Goal: Information Seeking & Learning: Check status

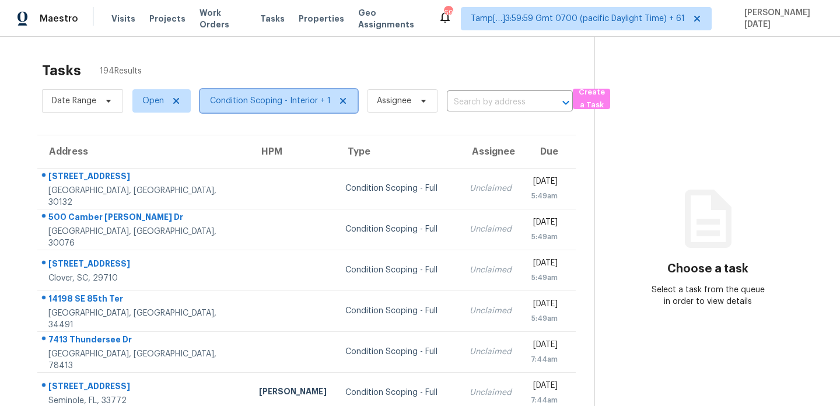
click at [224, 104] on span "Condition Scoping - Interior + 1" at bounding box center [270, 101] width 121 height 12
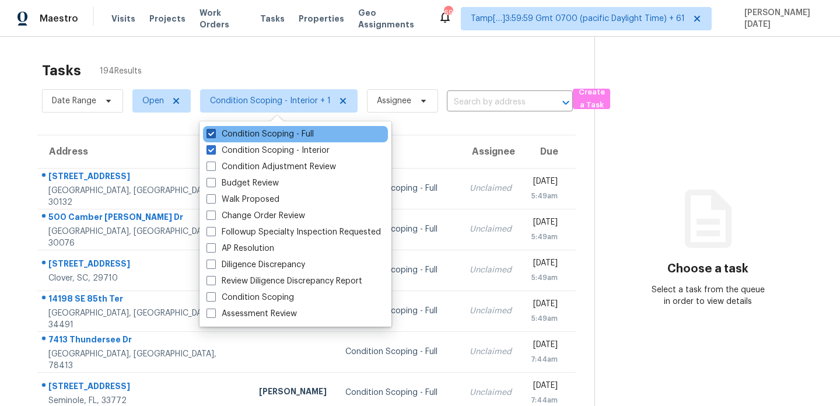
click at [248, 135] on label "Condition Scoping - Full" at bounding box center [260, 134] width 107 height 12
click at [214, 135] on input "Condition Scoping - Full" at bounding box center [211, 132] width 8 height 8
checkbox input "false"
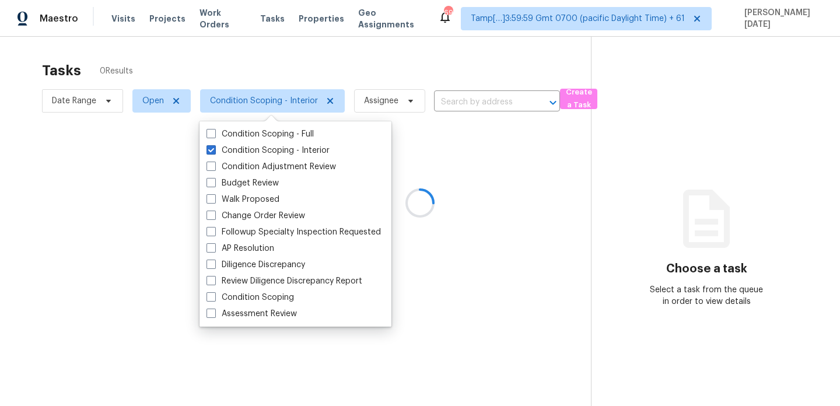
click at [100, 97] on div at bounding box center [420, 203] width 840 height 406
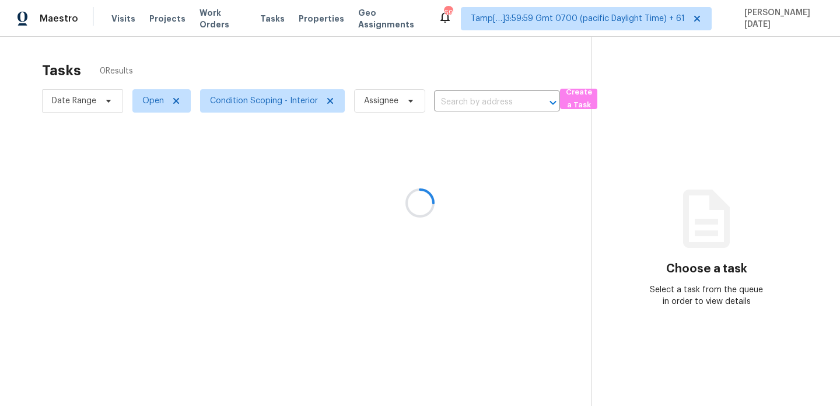
click at [100, 97] on div at bounding box center [420, 203] width 840 height 406
click at [100, 97] on span at bounding box center [106, 100] width 13 height 9
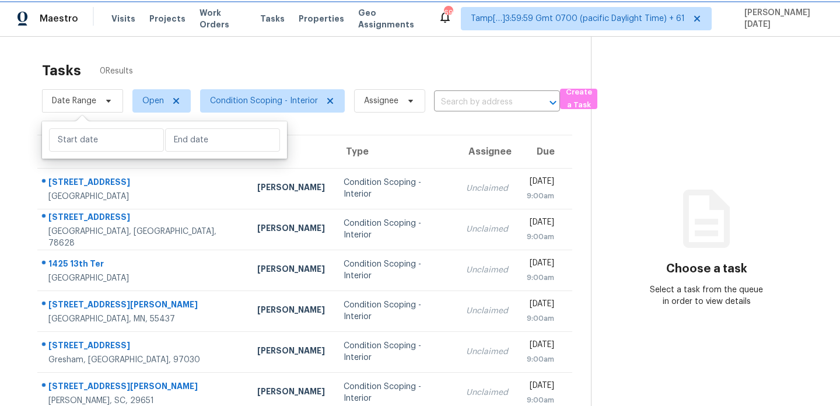
click at [100, 97] on span at bounding box center [106, 100] width 13 height 9
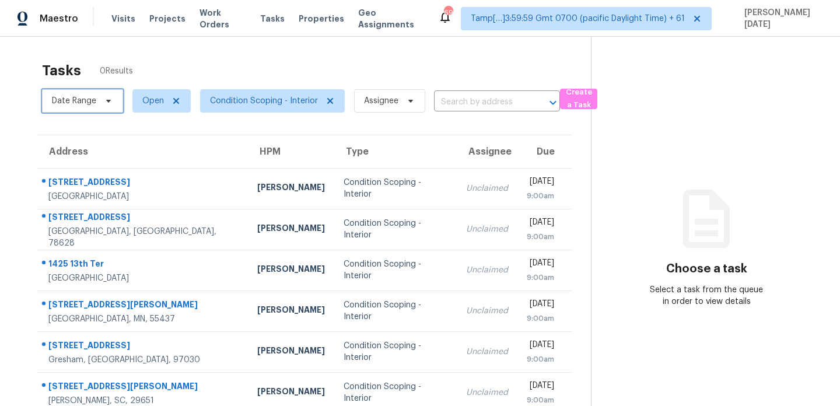
click at [100, 97] on span at bounding box center [106, 100] width 13 height 9
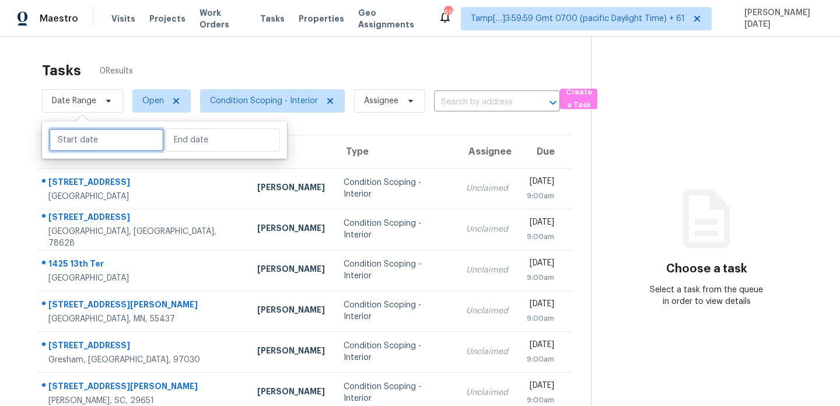
click at [114, 148] on input "text" at bounding box center [106, 139] width 115 height 23
select select "8"
select select "2025"
select select "9"
select select "2025"
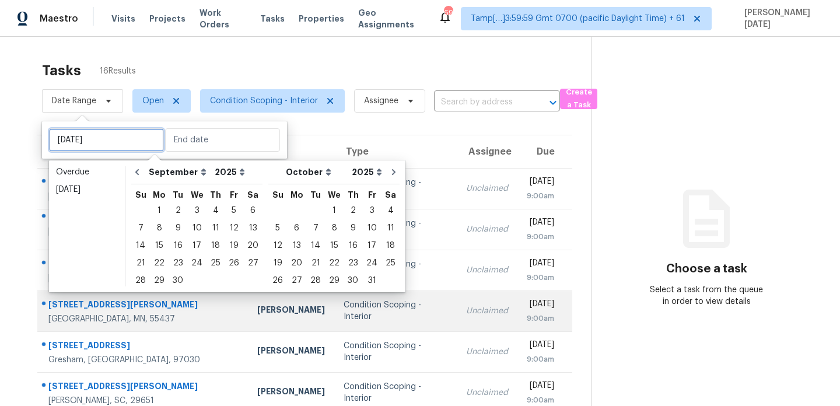
type input "Tue, Oct 28"
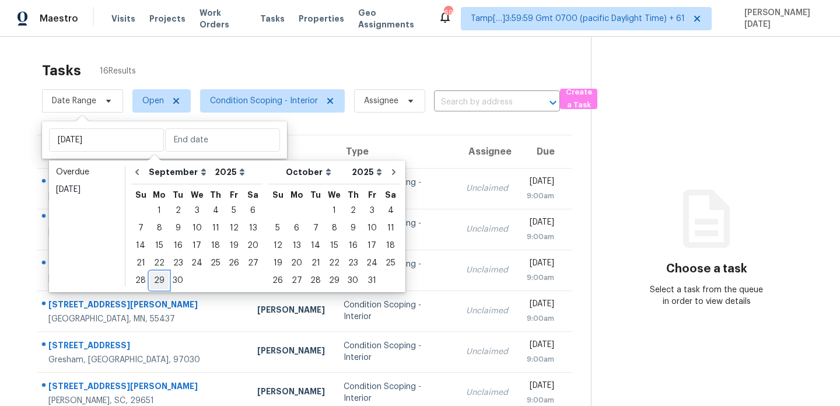
click at [160, 281] on div "29" at bounding box center [159, 281] width 19 height 16
type input "Mon, Sep 29"
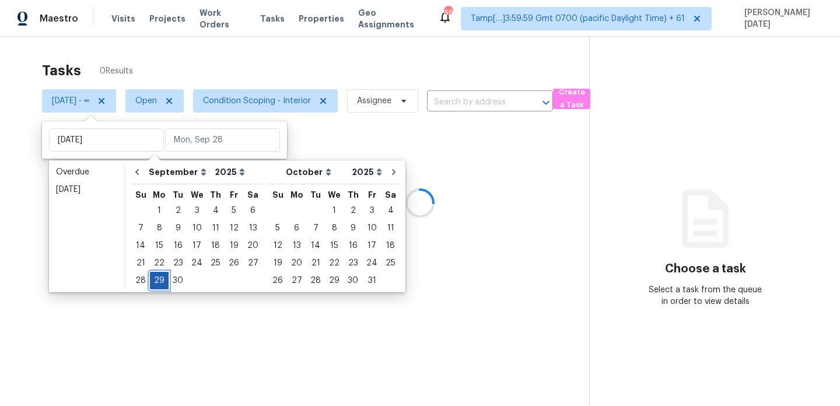
click at [160, 281] on div "29" at bounding box center [159, 281] width 19 height 16
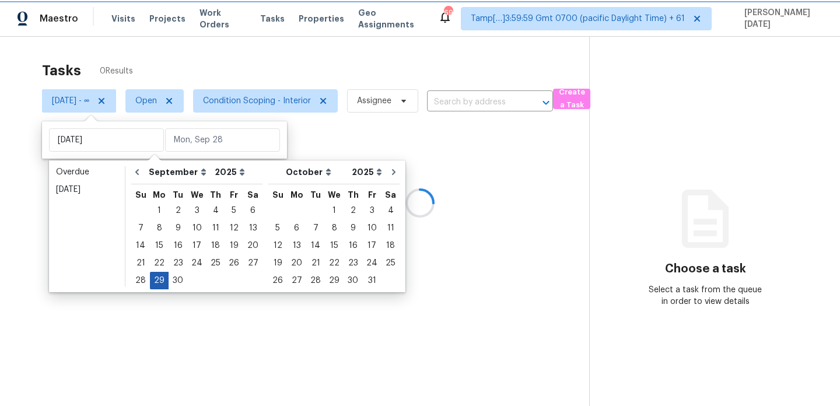
type input "Mon, Sep 29"
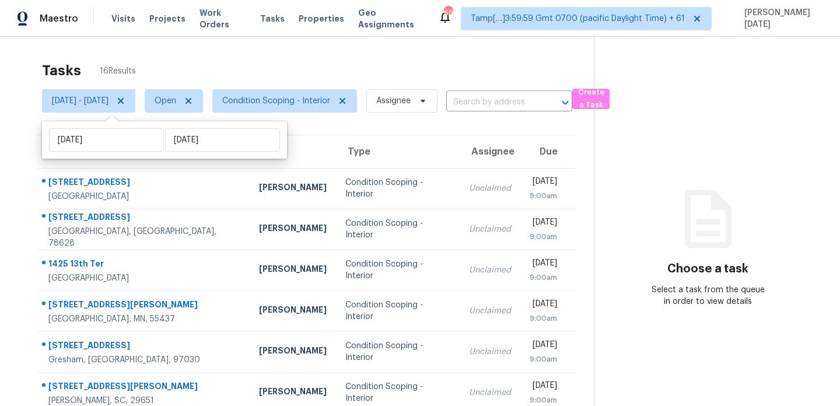
click at [315, 74] on div "Tasks 16 Results" at bounding box center [318, 70] width 552 height 30
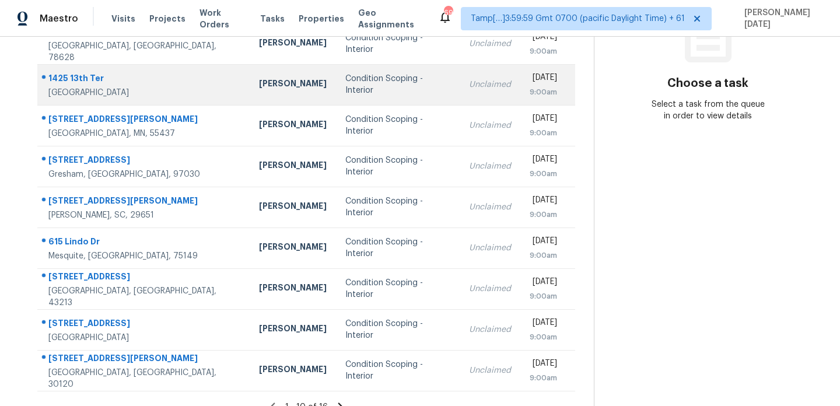
scroll to position [201, 0]
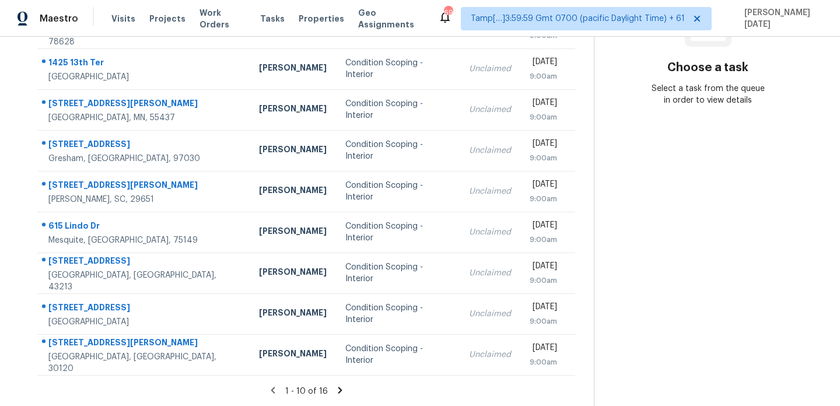
click at [345, 387] on icon at bounding box center [340, 390] width 11 height 11
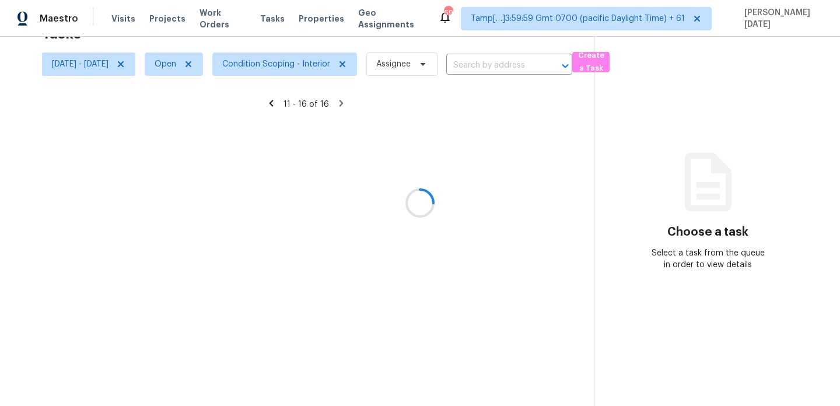
scroll to position [38, 0]
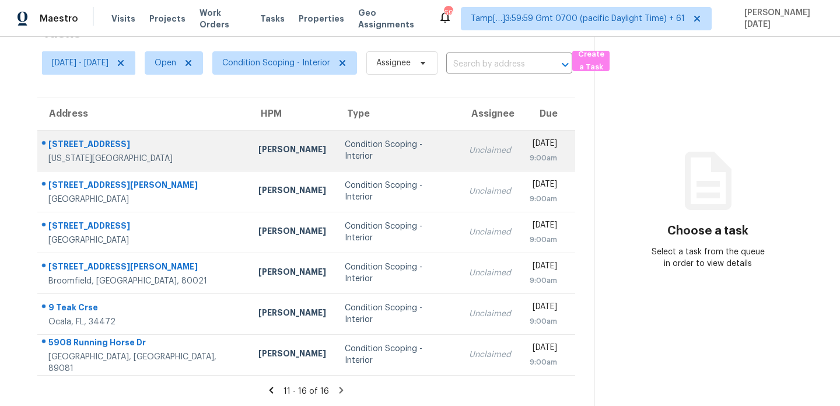
click at [395, 147] on div "Condition Scoping - Interior" at bounding box center [398, 150] width 106 height 23
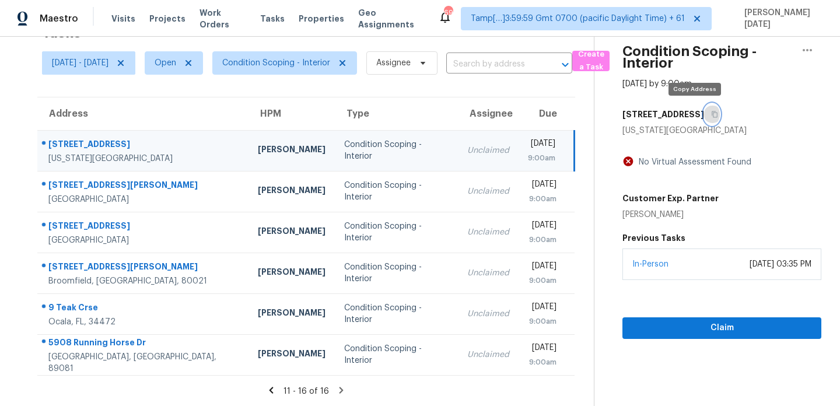
click at [711, 116] on icon "button" at bounding box center [714, 114] width 7 height 7
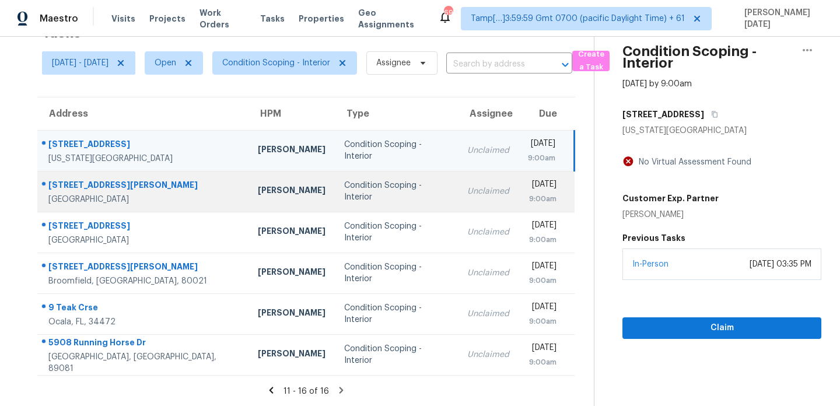
click at [519, 196] on td "Mon, Sep 29th 2025 9:00am" at bounding box center [547, 191] width 56 height 41
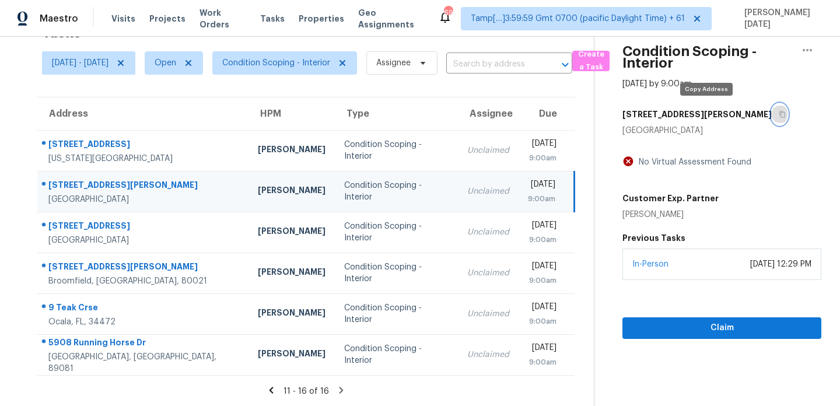
click at [772, 115] on button "button" at bounding box center [780, 114] width 16 height 21
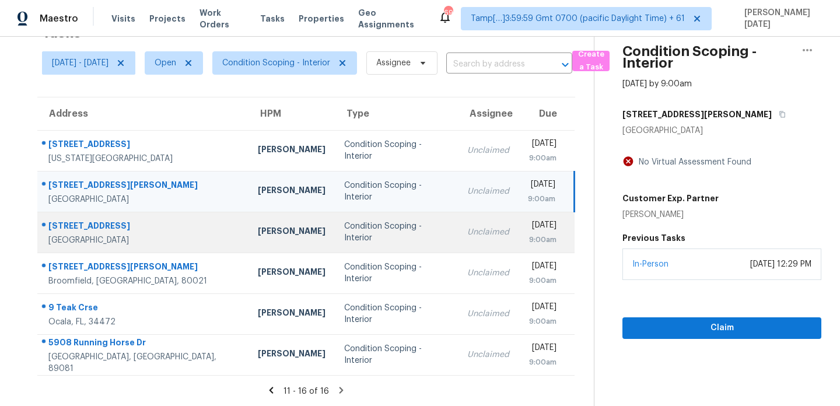
click at [402, 223] on td "Condition Scoping - Interior" at bounding box center [397, 232] width 124 height 41
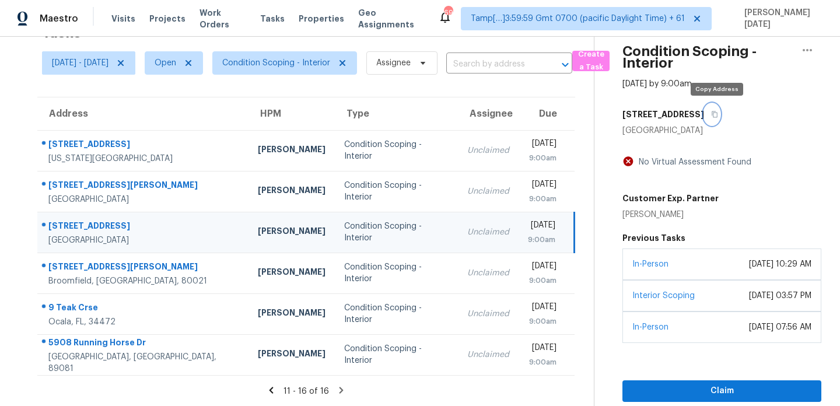
click at [718, 116] on icon "button" at bounding box center [714, 114] width 7 height 7
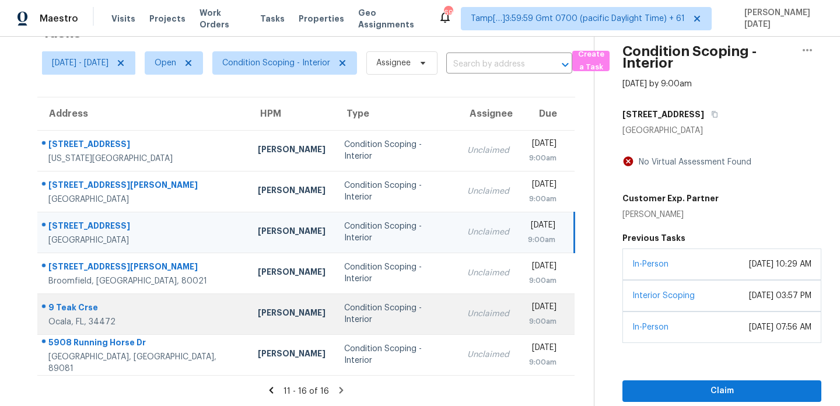
click at [350, 313] on div "Condition Scoping - Interior" at bounding box center [396, 313] width 105 height 23
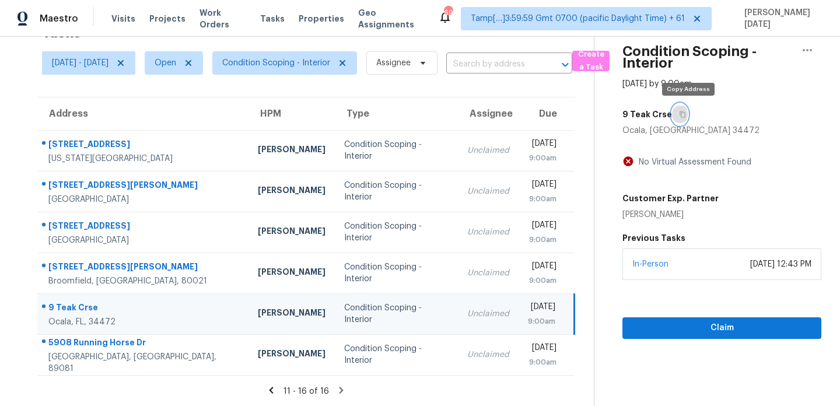
click at [686, 116] on icon "button" at bounding box center [682, 114] width 7 height 7
click at [176, 65] on span "Open" at bounding box center [166, 63] width 22 height 12
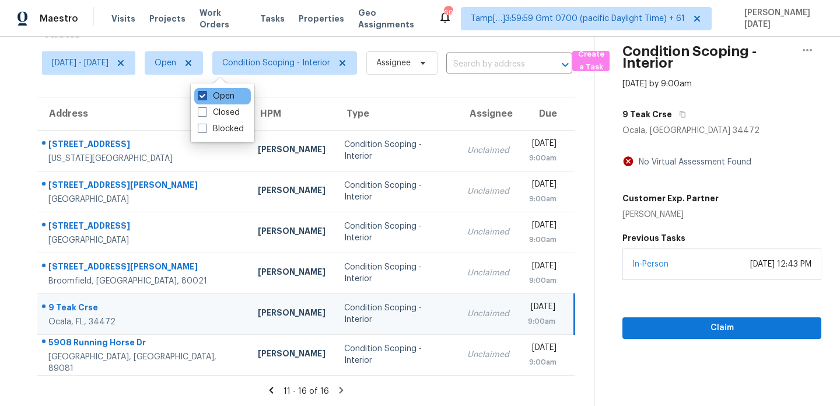
click at [221, 102] on label "Open" at bounding box center [216, 96] width 37 height 12
click at [205, 98] on input "Open" at bounding box center [202, 94] width 8 height 8
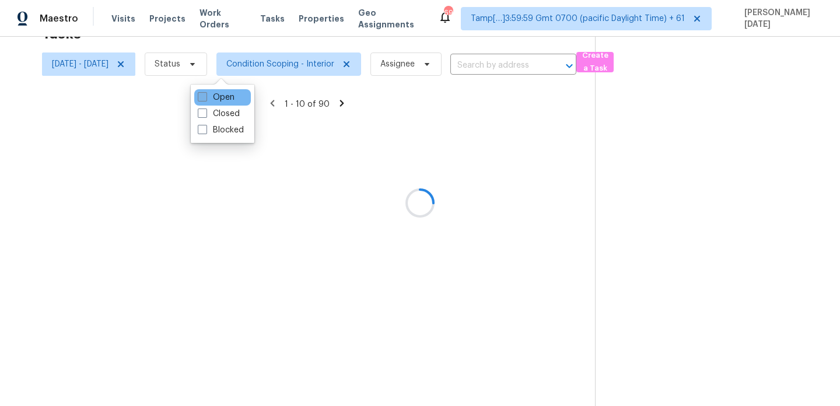
click at [221, 102] on label "Open" at bounding box center [216, 98] width 37 height 12
click at [205, 99] on input "Open" at bounding box center [202, 96] width 8 height 8
checkbox input "true"
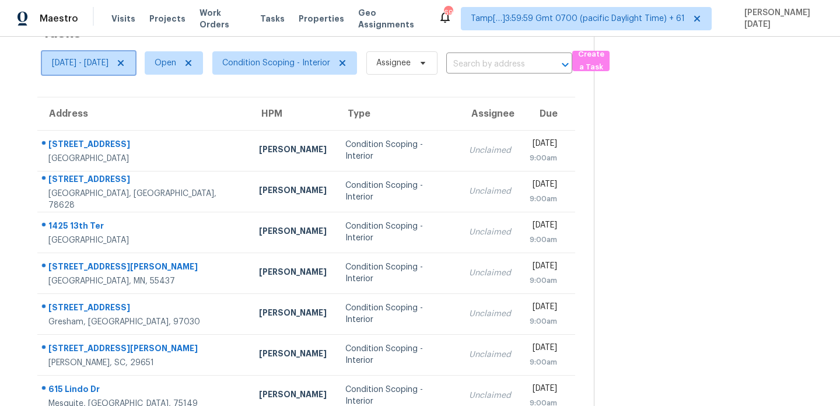
click at [119, 69] on span "Mon, Sep 29 - Mon, Sep 29" at bounding box center [88, 62] width 93 height 23
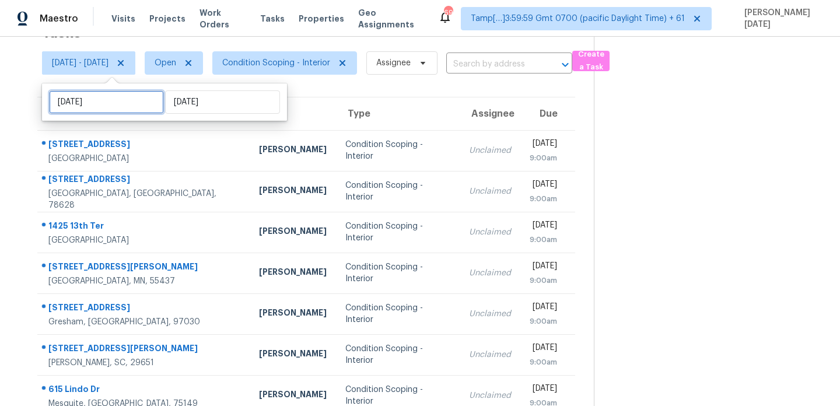
click at [120, 106] on input "Mon, Sep 29" at bounding box center [106, 101] width 115 height 23
select select "8"
select select "2025"
select select "9"
select select "2025"
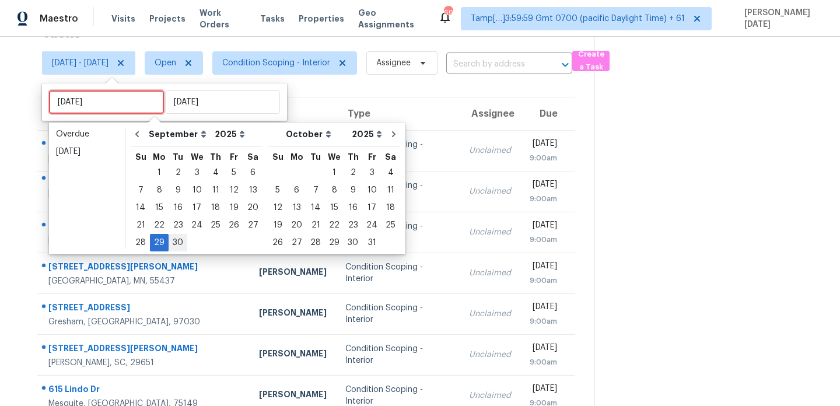
type input "Tue, Sep 30"
click at [177, 243] on div "30" at bounding box center [178, 243] width 19 height 16
type input "Tue, Sep 30"
type input "Mon, Sep 29"
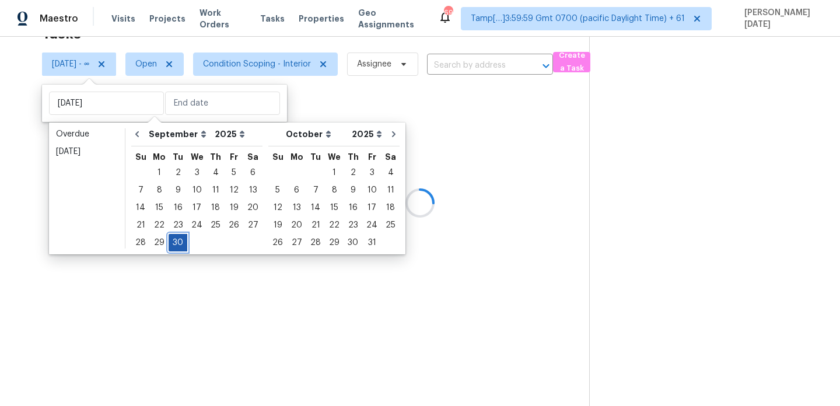
click at [177, 243] on div "30" at bounding box center [178, 243] width 19 height 16
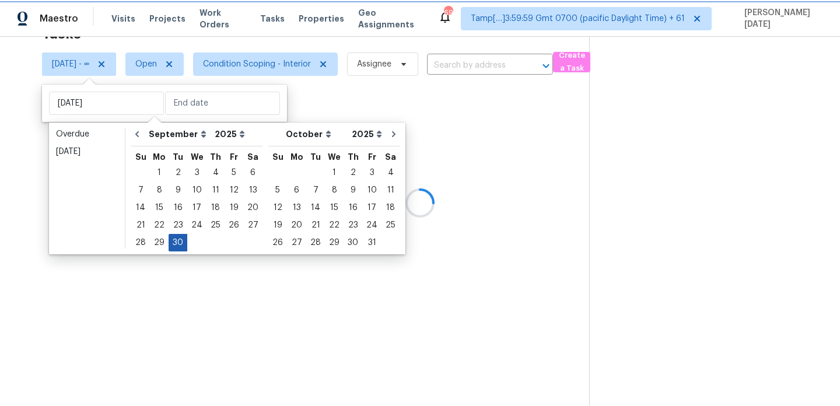
type input "Tue, Sep 30"
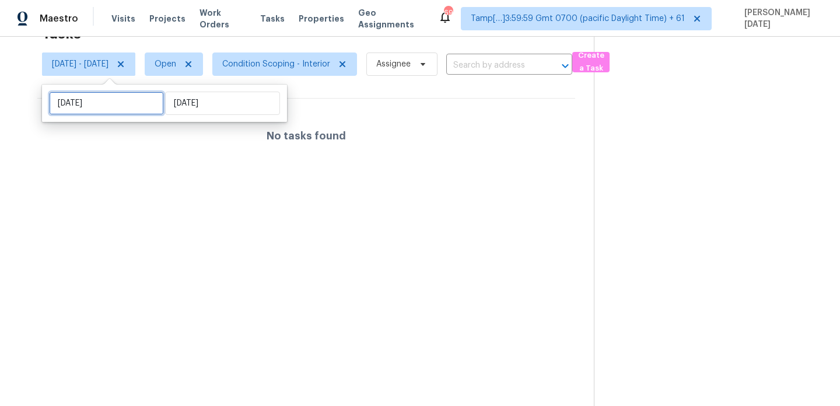
click at [121, 107] on input "Tue, Sep 30" at bounding box center [106, 103] width 115 height 23
select select "8"
select select "2025"
select select "9"
select select "2025"
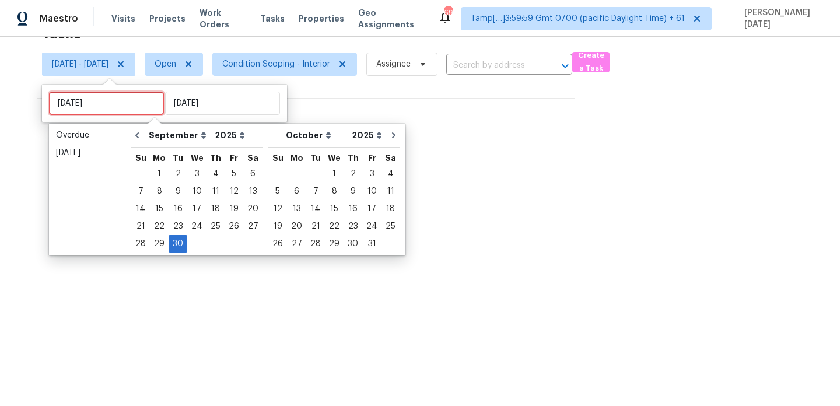
type input "Tue, Sep 23"
type input "Tue, Sep 30"
click at [156, 247] on div "29" at bounding box center [159, 244] width 19 height 16
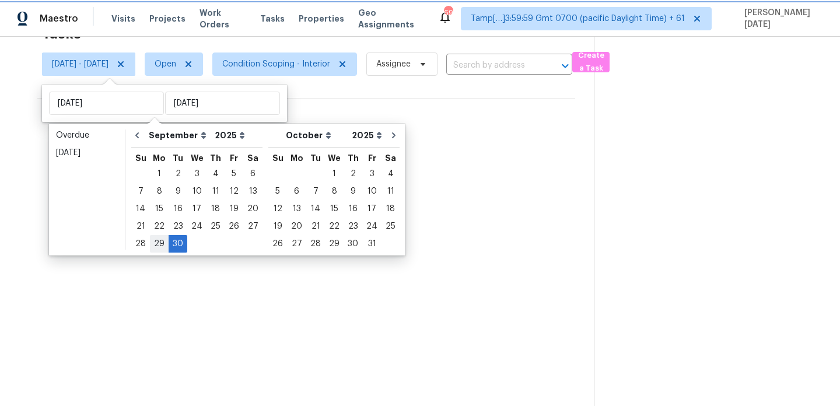
type input "Mon, Sep 29"
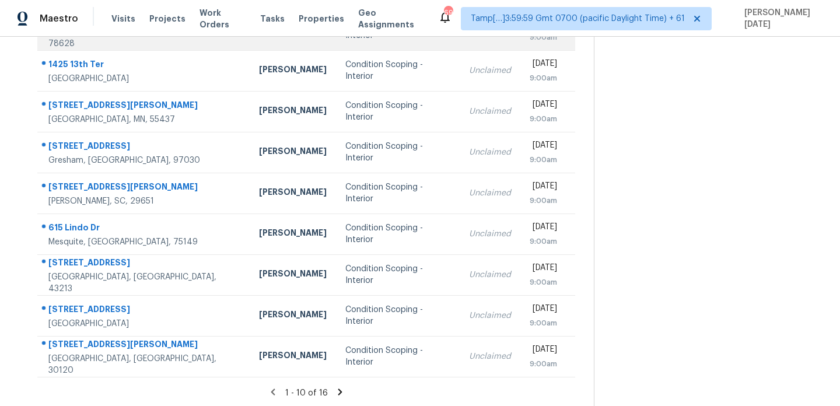
scroll to position [201, 0]
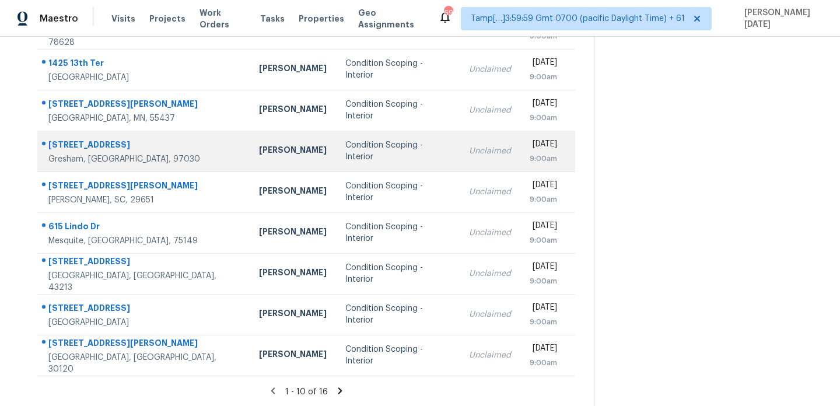
click at [356, 163] on td "Condition Scoping - Interior" at bounding box center [398, 151] width 124 height 41
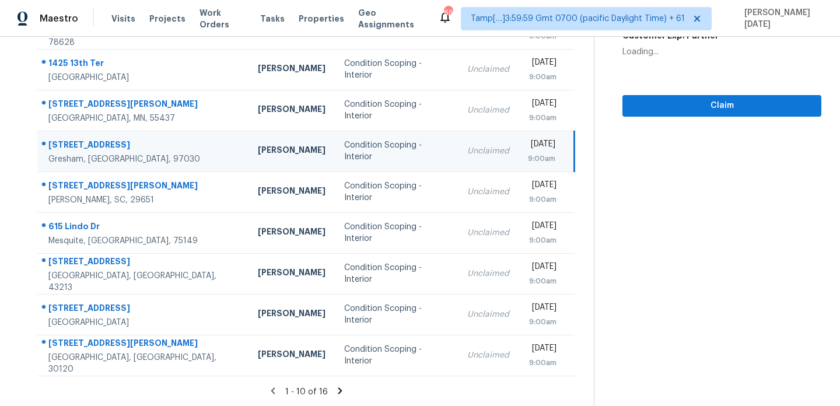
scroll to position [0, 0]
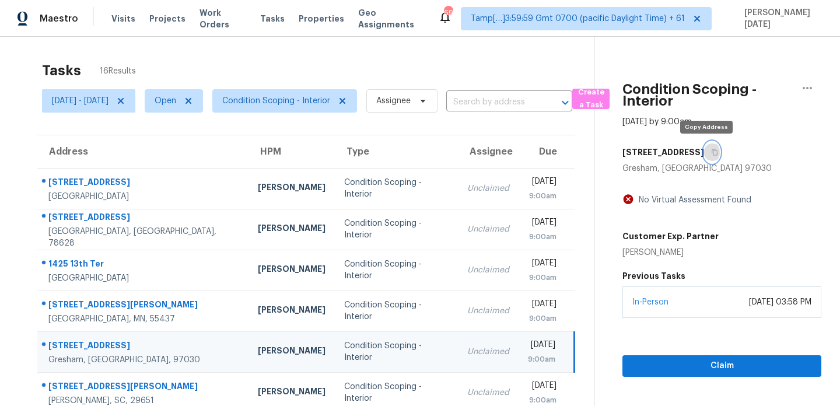
click at [711, 155] on icon "button" at bounding box center [714, 152] width 7 height 7
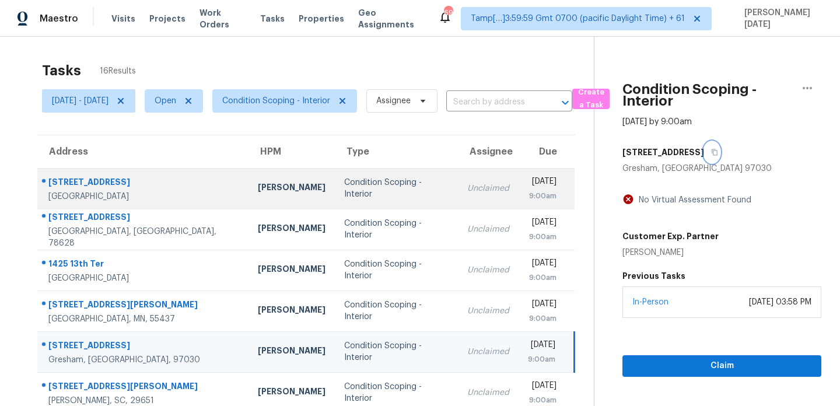
scroll to position [201, 0]
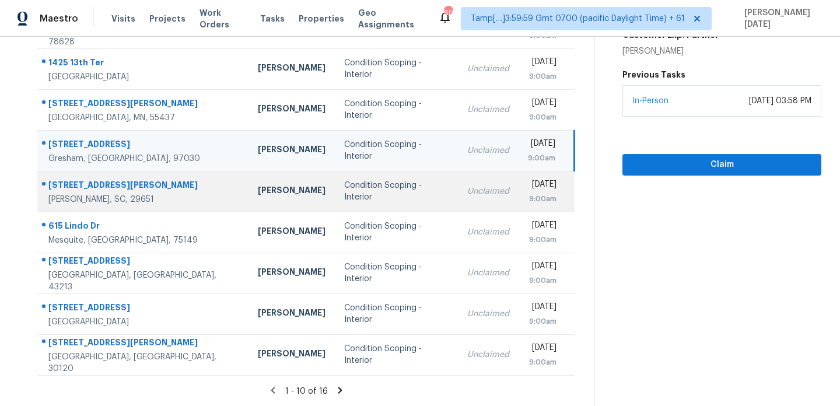
click at [458, 184] on td "Unclaimed" at bounding box center [488, 191] width 61 height 41
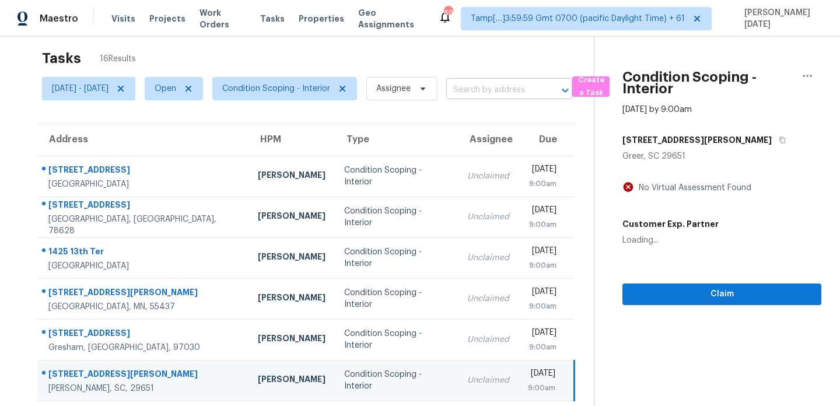
scroll to position [0, 0]
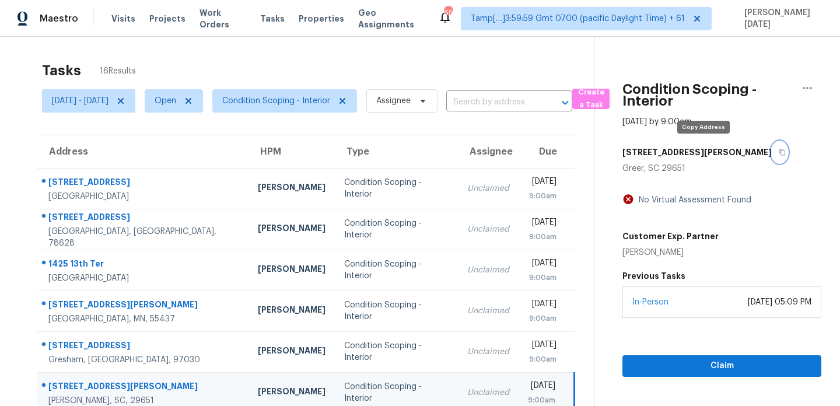
click at [779, 152] on icon "button" at bounding box center [782, 152] width 7 height 7
click at [125, 98] on icon at bounding box center [120, 100] width 9 height 9
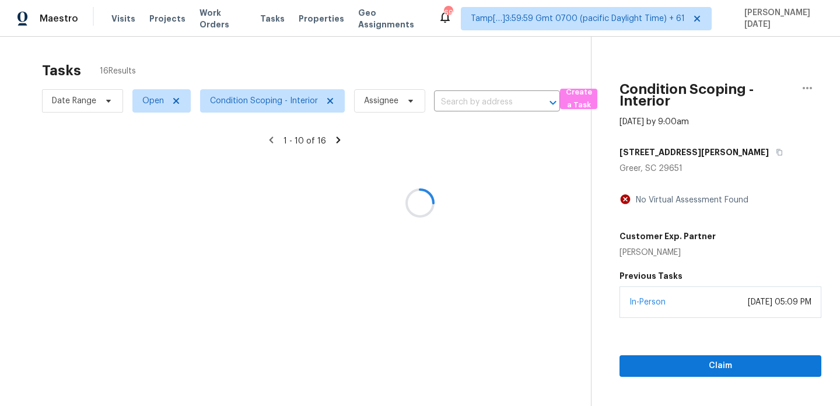
click at [268, 104] on div at bounding box center [420, 203] width 840 height 406
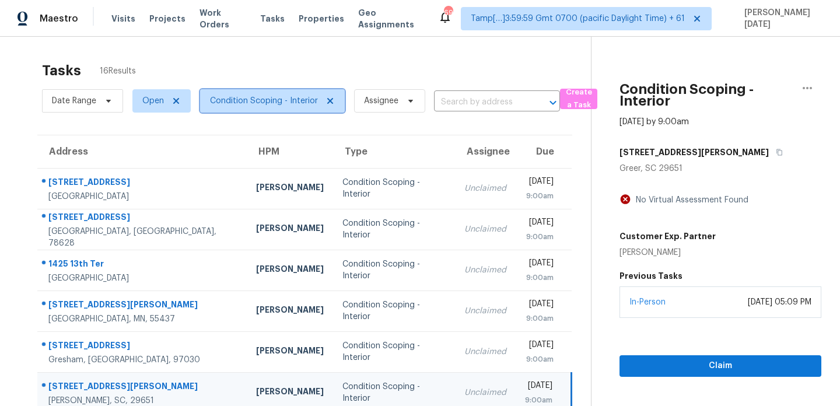
click at [268, 104] on span "Condition Scoping - Interior" at bounding box center [264, 101] width 108 height 12
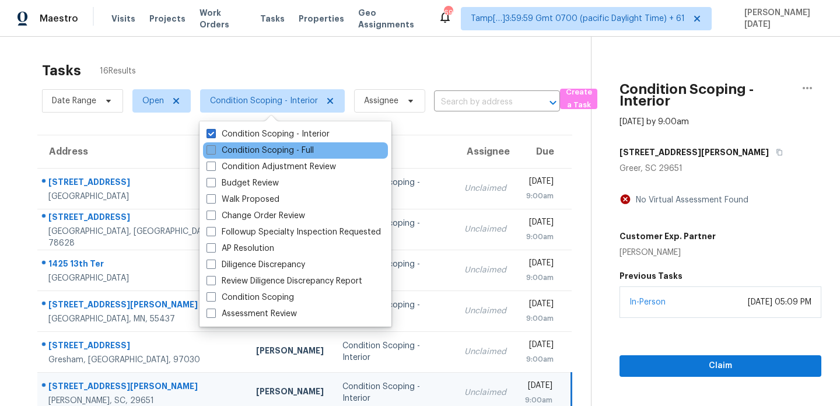
click at [257, 149] on label "Condition Scoping - Full" at bounding box center [260, 151] width 107 height 12
click at [214, 149] on input "Condition Scoping - Full" at bounding box center [211, 149] width 8 height 8
checkbox input "true"
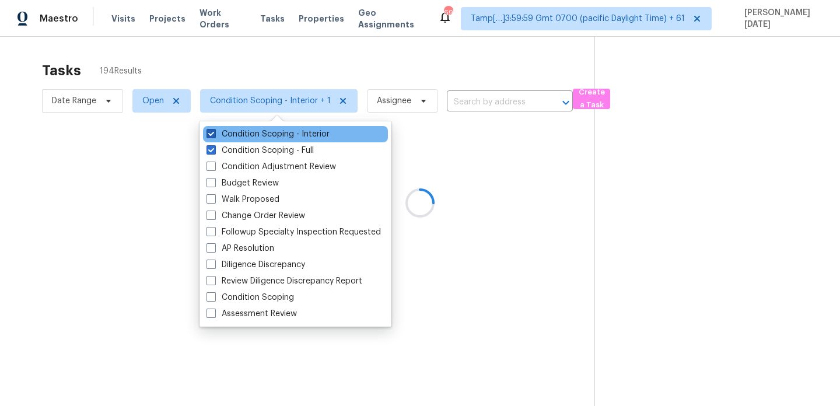
click at [267, 138] on label "Condition Scoping - Interior" at bounding box center [268, 134] width 123 height 12
click at [214, 136] on input "Condition Scoping - Interior" at bounding box center [211, 132] width 8 height 8
checkbox input "false"
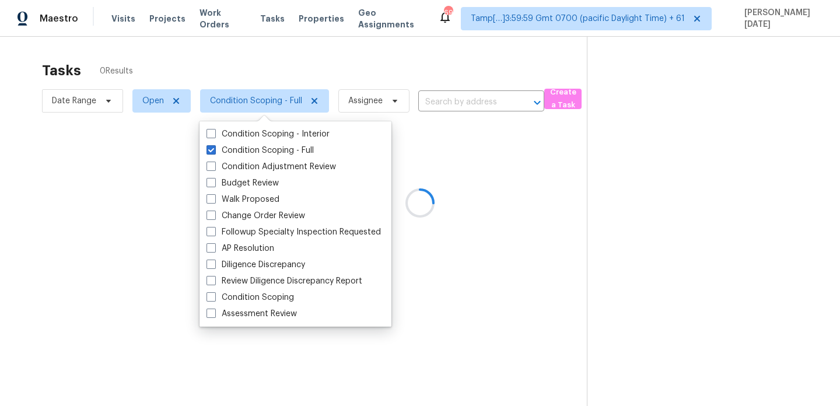
click at [359, 63] on div at bounding box center [420, 203] width 840 height 406
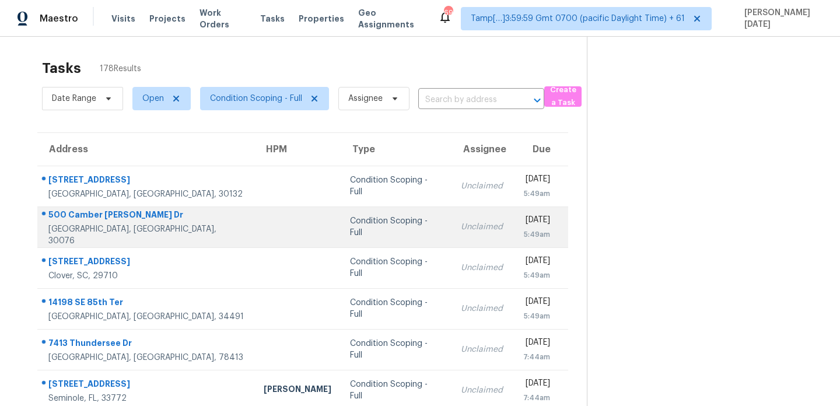
scroll to position [3, 0]
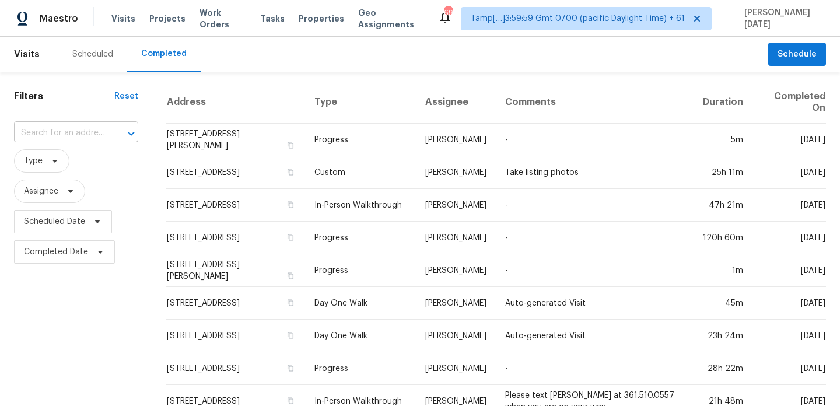
click at [93, 130] on input "text" at bounding box center [60, 133] width 92 height 18
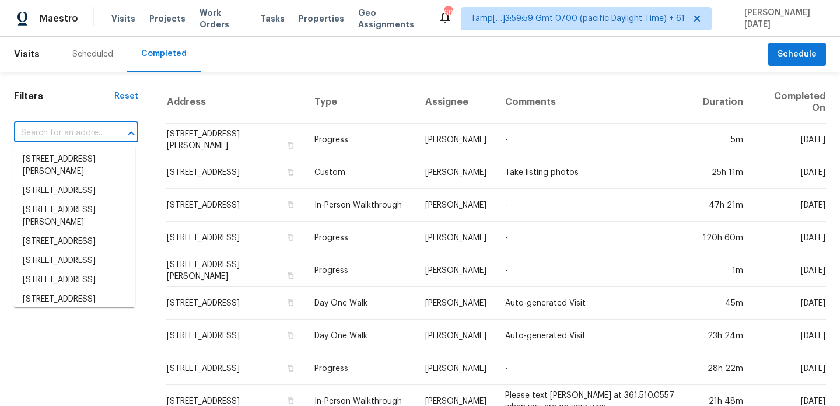
paste input "133 Tulane St, Colorado Springs, CO 80910"
type input "133 Tulane St, Colorado Springs, CO 80910"
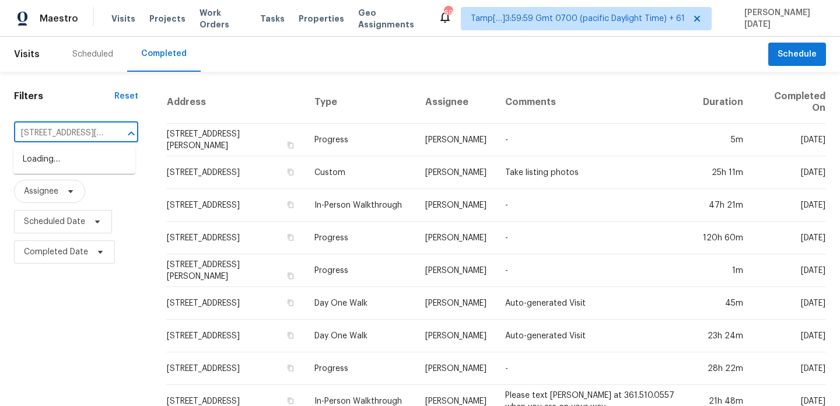
scroll to position [0, 83]
click at [89, 175] on li "133 Tulane St, Colorado Springs, CO 80910" at bounding box center [74, 166] width 122 height 32
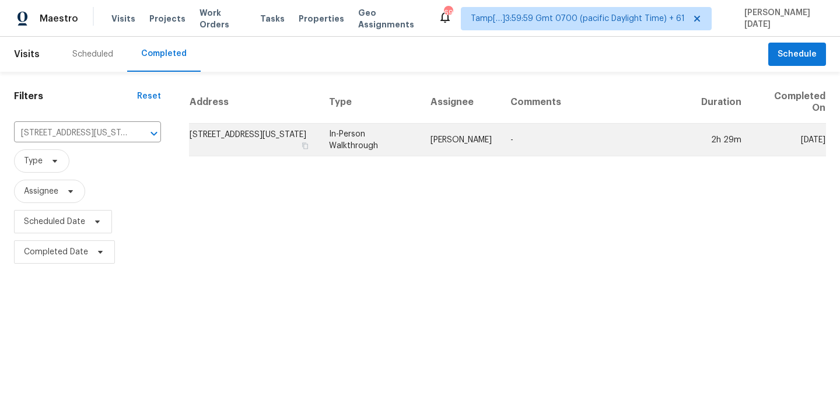
click at [382, 141] on td "In-Person Walkthrough" at bounding box center [371, 140] width 102 height 33
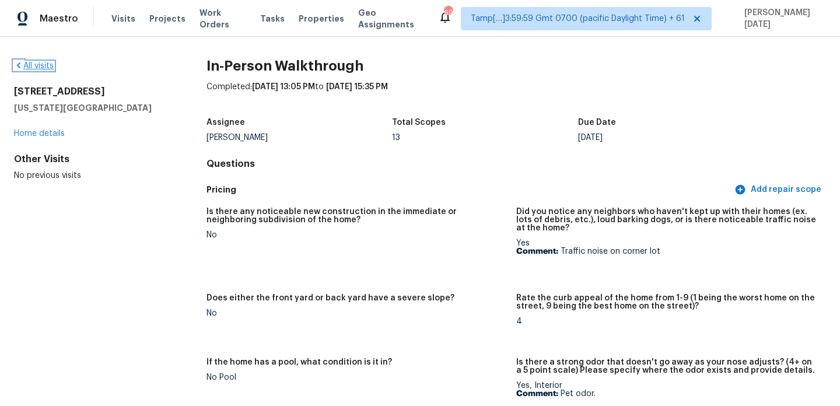
click at [46, 64] on link "All visits" at bounding box center [34, 66] width 40 height 8
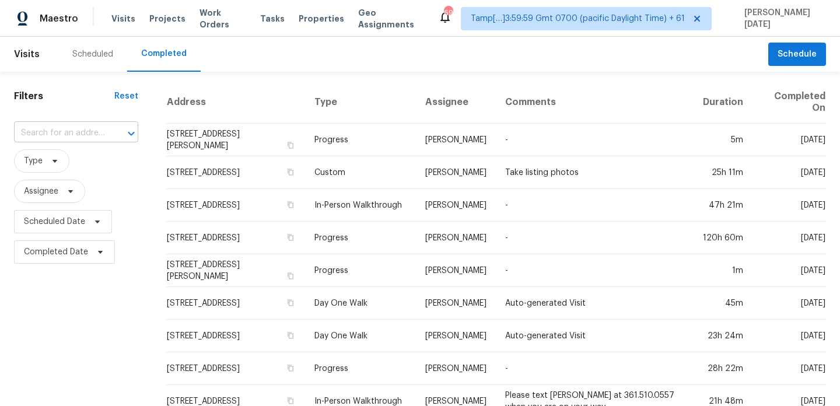
click at [55, 132] on input "text" at bounding box center [60, 133] width 92 height 18
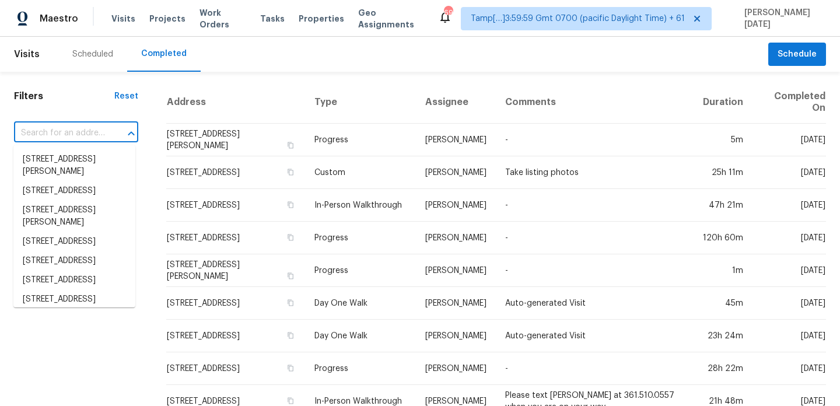
paste input "5197 Rosen Blvd, Boynton Beach, FL 33472"
type input "5197 Rosen Blvd, Boynton Beach, FL 33472"
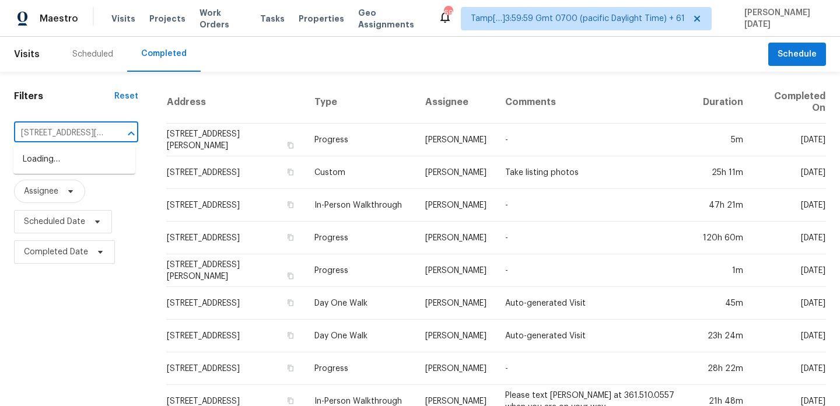
scroll to position [0, 80]
click at [74, 166] on li "5197 Rosen Blvd, Boynton Beach, FL 33472" at bounding box center [74, 166] width 122 height 32
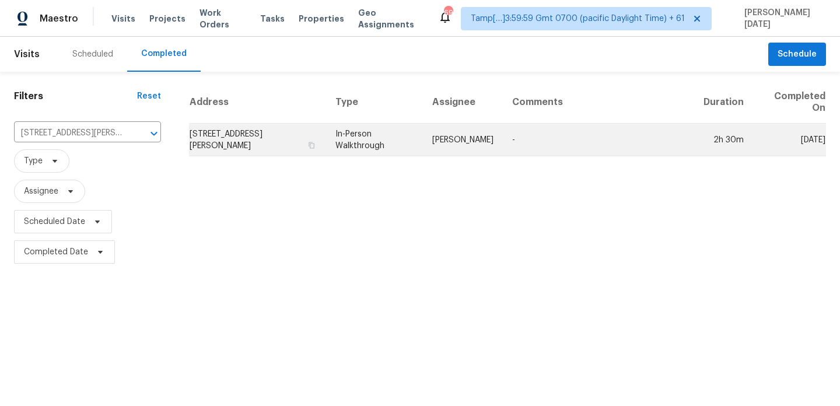
click at [397, 125] on td "In-Person Walkthrough" at bounding box center [374, 140] width 97 height 33
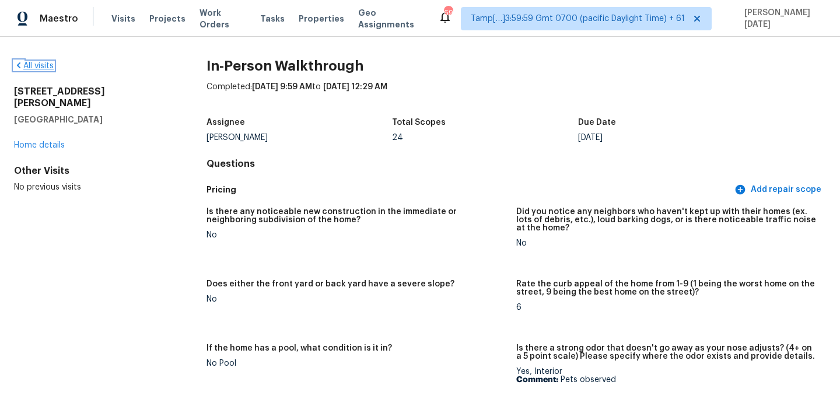
click at [21, 62] on icon at bounding box center [18, 65] width 9 height 9
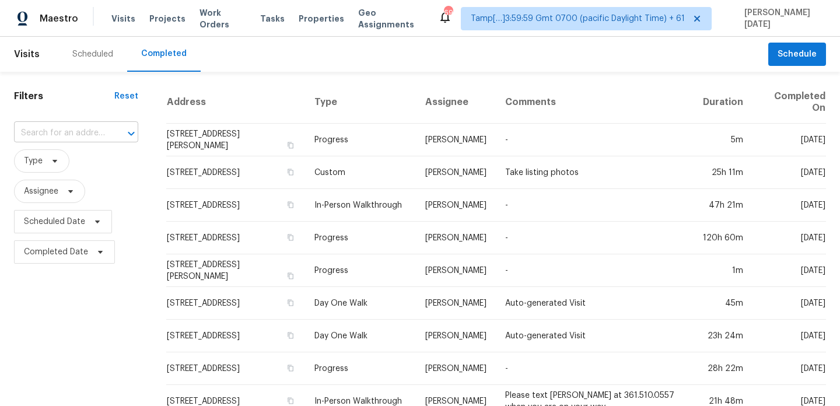
click at [67, 127] on input "text" at bounding box center [60, 133] width 92 height 18
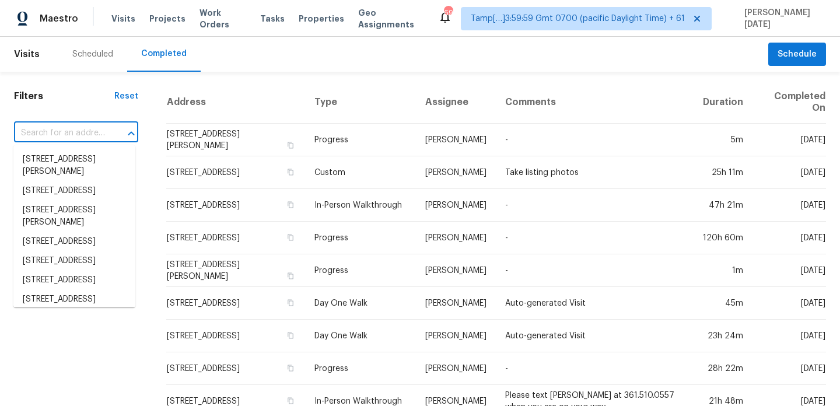
paste input "8901 Firethorne Ln, North Chesterfield, VA 23237"
type input "8901 Firethorne Ln, North Chesterfield, VA 23237"
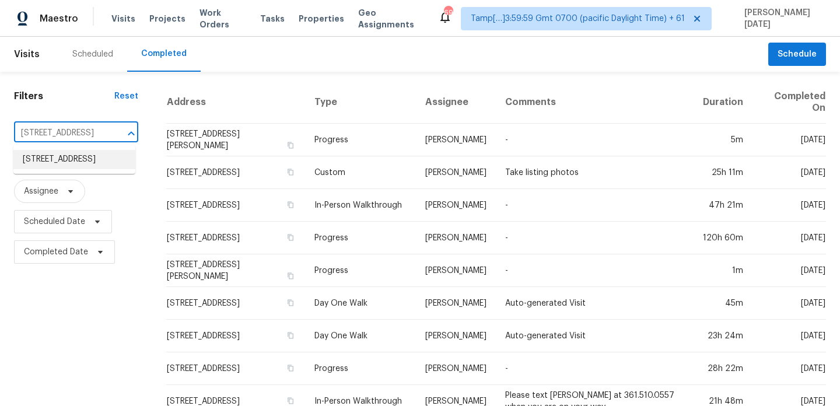
click at [60, 167] on li "8901 Firethorne Ln, North Chesterfield, VA 23237" at bounding box center [74, 159] width 122 height 19
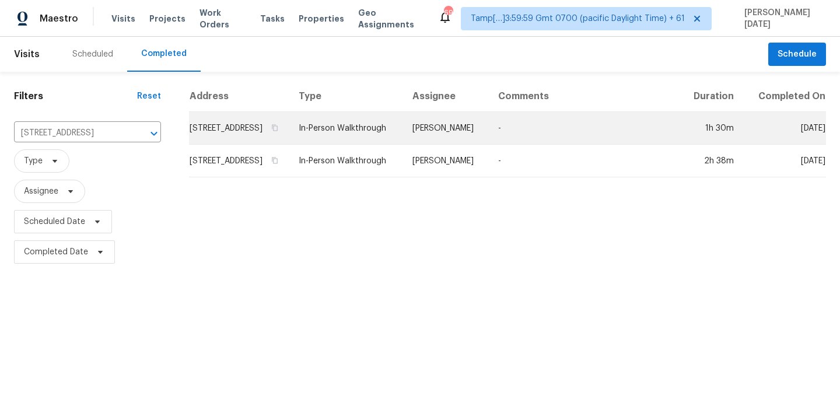
click at [348, 131] on td "In-Person Walkthrough" at bounding box center [346, 128] width 114 height 33
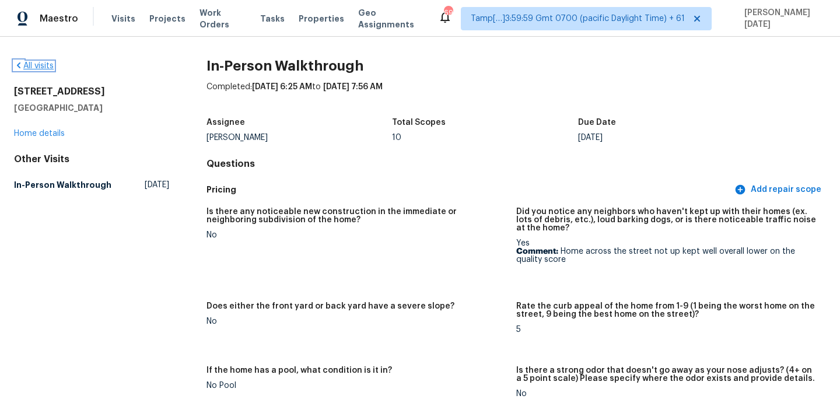
click at [41, 67] on link "All visits" at bounding box center [34, 66] width 40 height 8
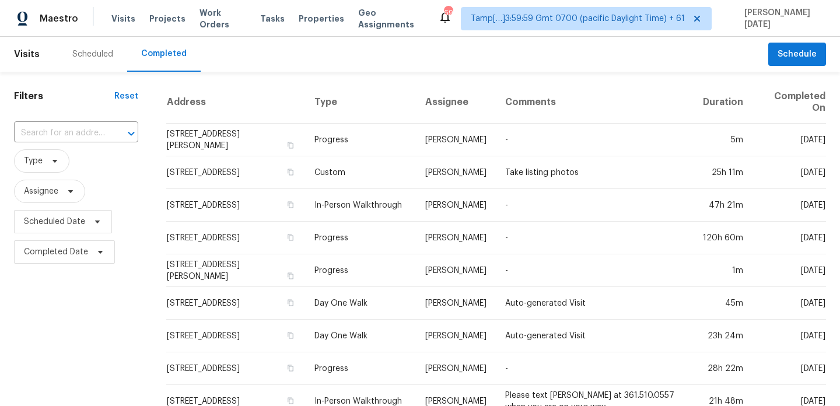
click at [80, 144] on div "​" at bounding box center [76, 133] width 124 height 25
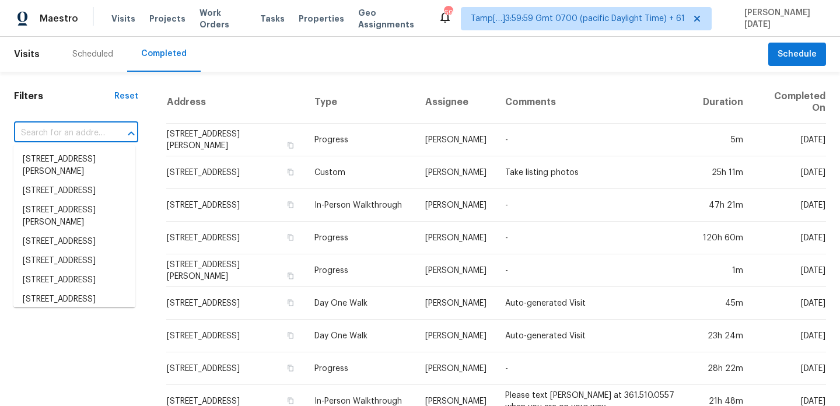
paste input "9 Teak Crse, Ocala, FL 34472"
type input "9 Teak Crse, Ocala, FL 34472"
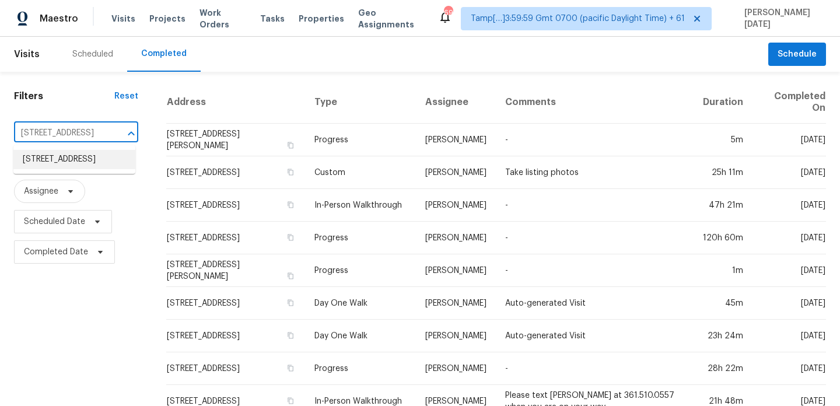
click at [103, 160] on li "9 Teak Crse, Ocala, FL 34472" at bounding box center [74, 159] width 122 height 19
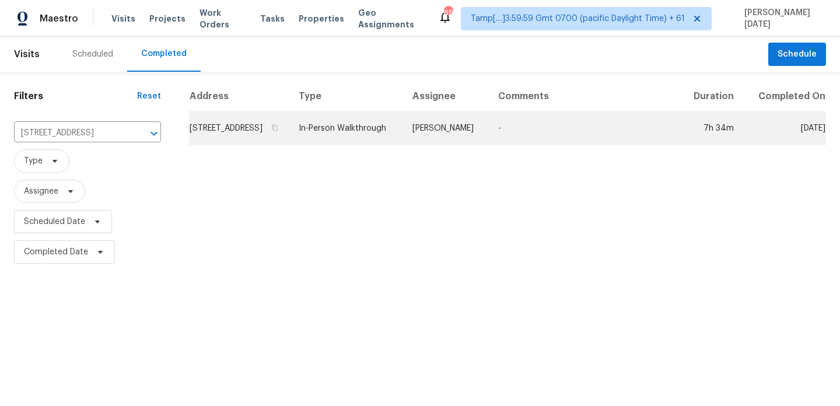
click at [388, 132] on td "In-Person Walkthrough" at bounding box center [346, 128] width 114 height 33
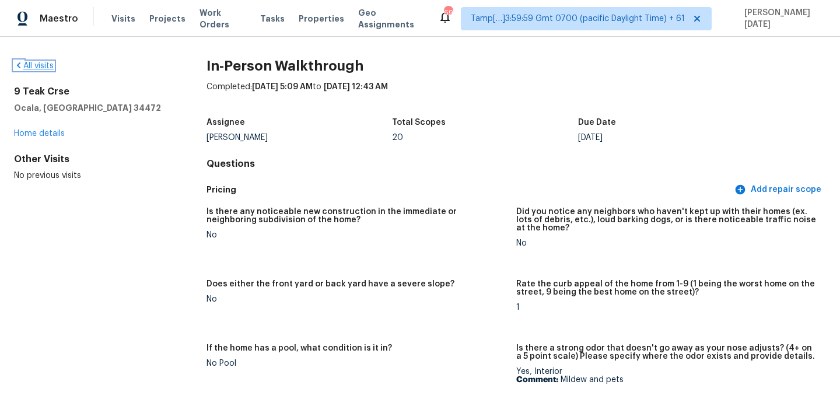
click at [38, 67] on link "All visits" at bounding box center [34, 66] width 40 height 8
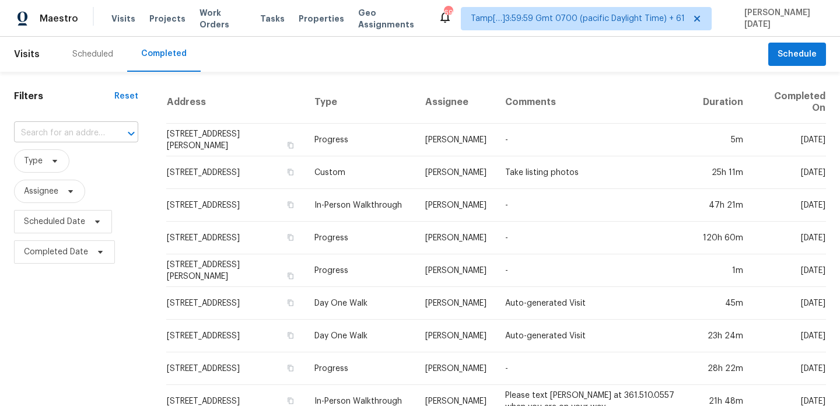
click at [91, 130] on input "text" at bounding box center [60, 133] width 92 height 18
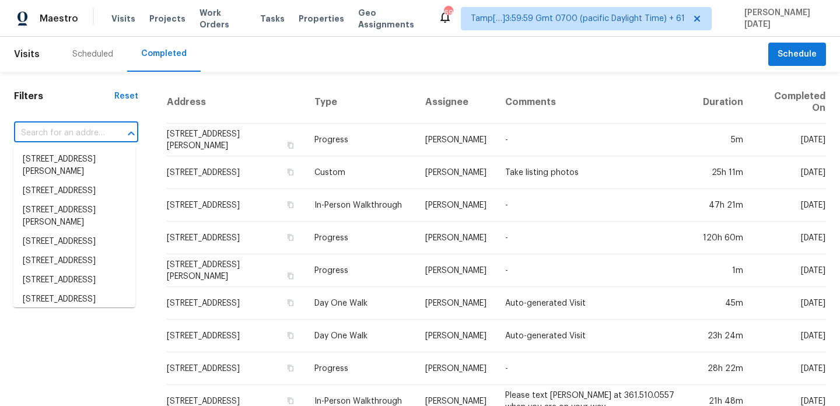
paste input "1494 NW 15th St, Gresham, OR 97030"
type input "1494 NW 15th St, Gresham, OR 97030"
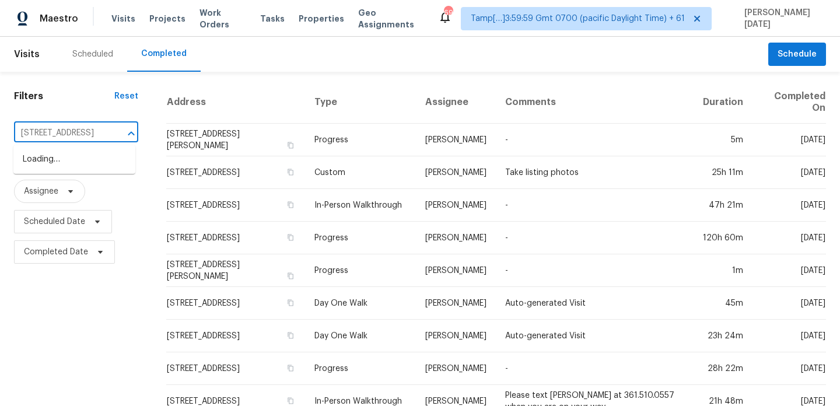
scroll to position [0, 62]
click at [95, 169] on li "1494 NW 15th St, Gresham, OR 97030" at bounding box center [74, 159] width 122 height 19
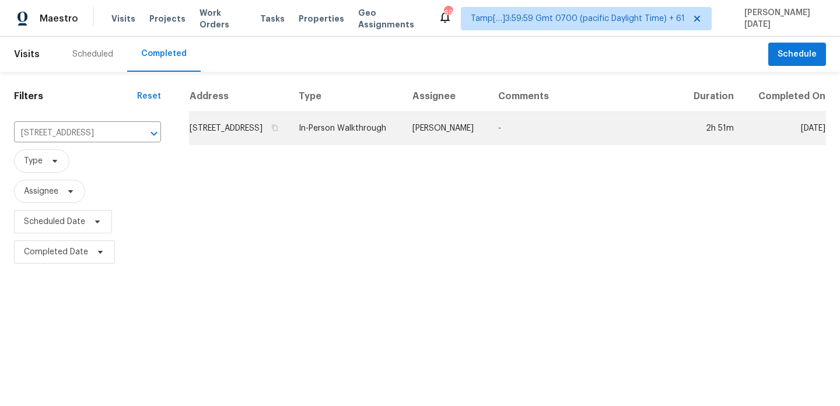
click at [428, 130] on td "Karen Mattingley" at bounding box center [446, 128] width 86 height 33
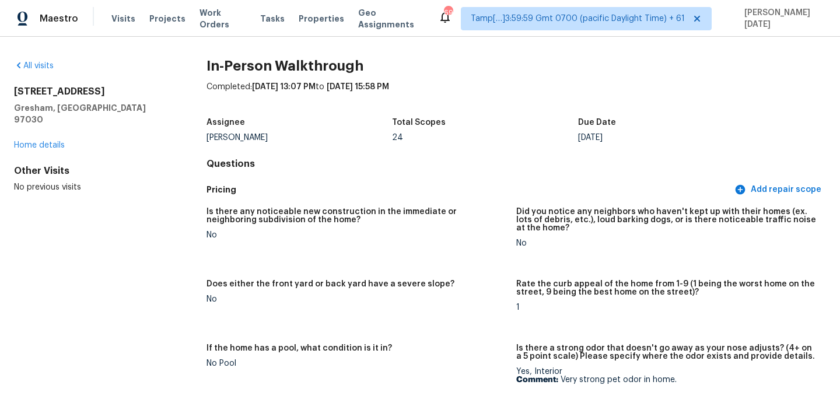
click at [43, 60] on div "All visits" at bounding box center [91, 66] width 155 height 12
click at [42, 62] on link "All visits" at bounding box center [34, 66] width 40 height 8
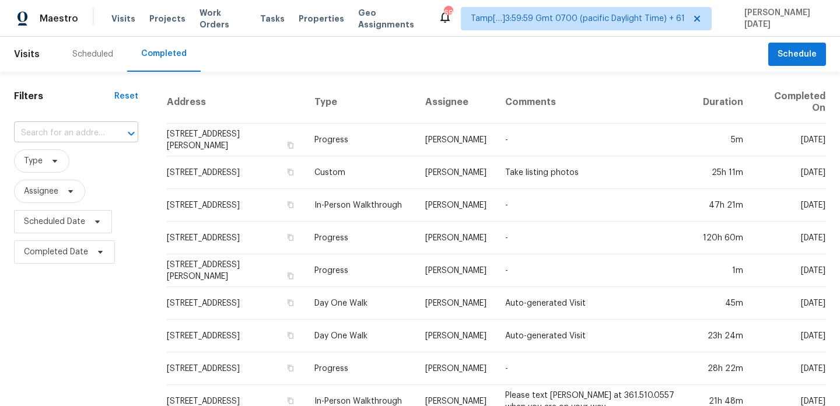
click at [64, 135] on input "text" at bounding box center [60, 133] width 92 height 18
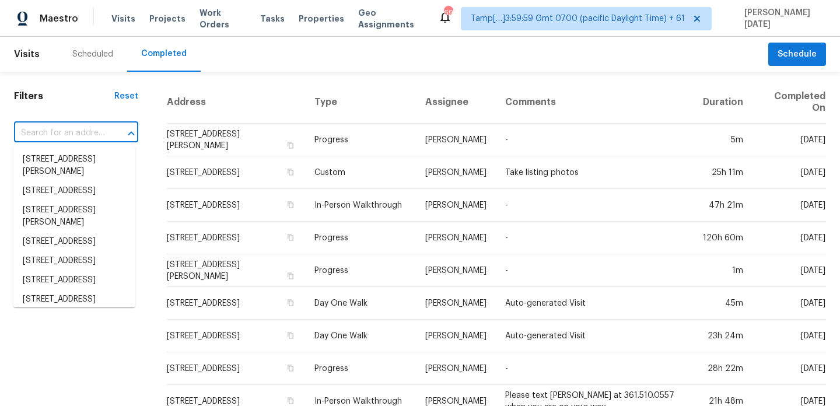
paste input "294 N Suber Rd, Greer, SC 29651"
type input "294 N Suber Rd, Greer, SC 29651"
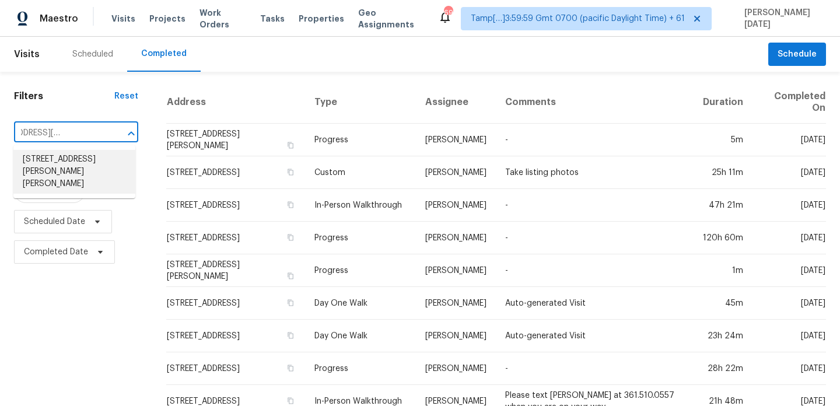
click at [74, 157] on li "294 N Suber Rd, Greer, SC 29651" at bounding box center [74, 172] width 122 height 44
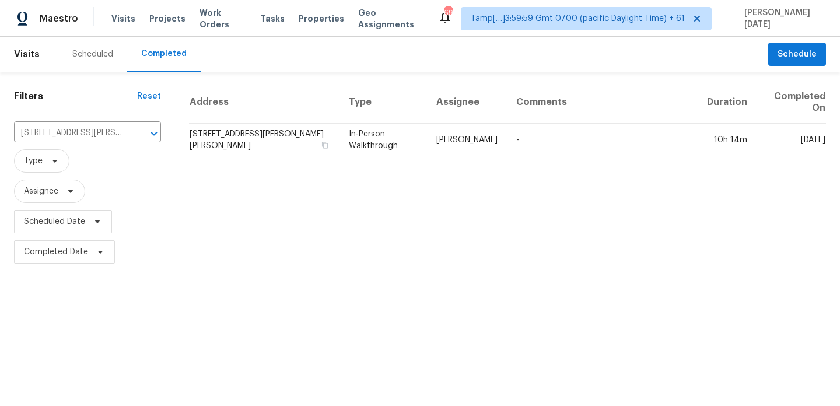
click at [397, 134] on td "In-Person Walkthrough" at bounding box center [384, 140] width 88 height 33
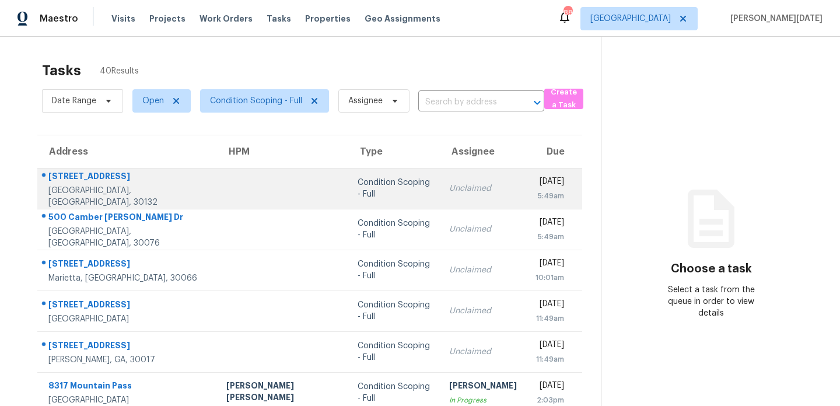
scroll to position [201, 0]
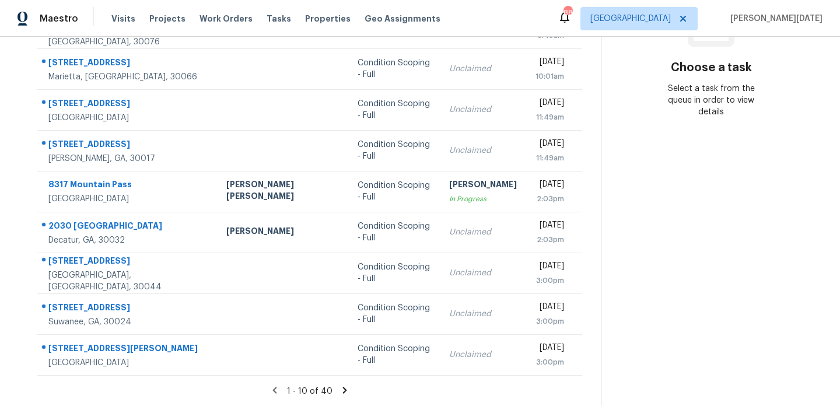
click at [340, 390] on icon at bounding box center [345, 390] width 11 height 11
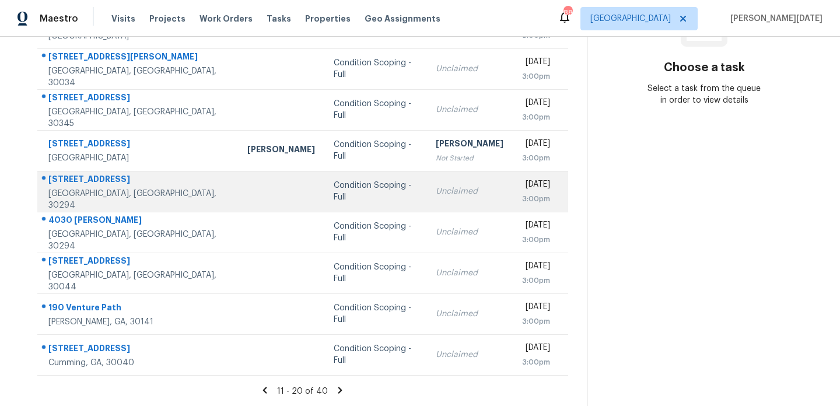
scroll to position [150, 0]
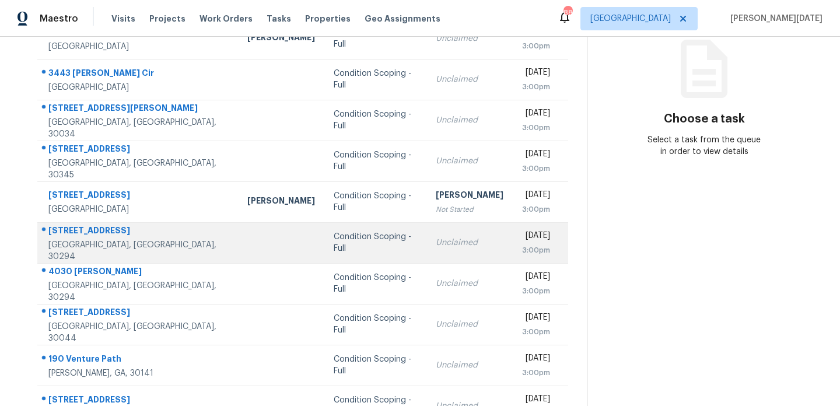
click at [436, 238] on div "Unclaimed" at bounding box center [470, 243] width 68 height 12
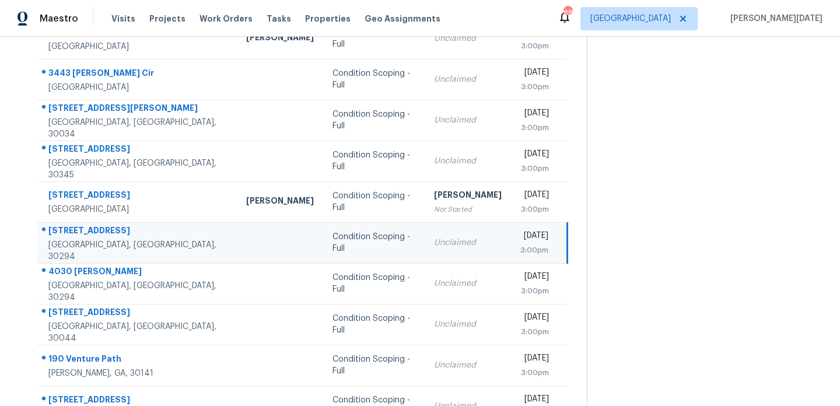
scroll to position [0, 0]
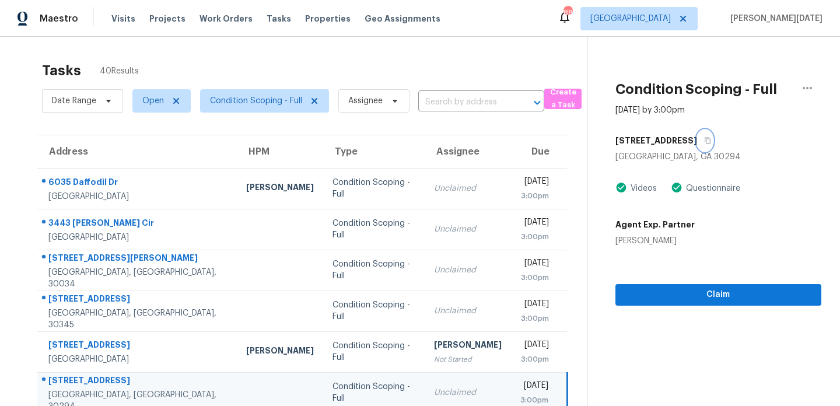
click at [704, 139] on icon "button" at bounding box center [707, 140] width 7 height 7
